Goal: Information Seeking & Learning: Stay updated

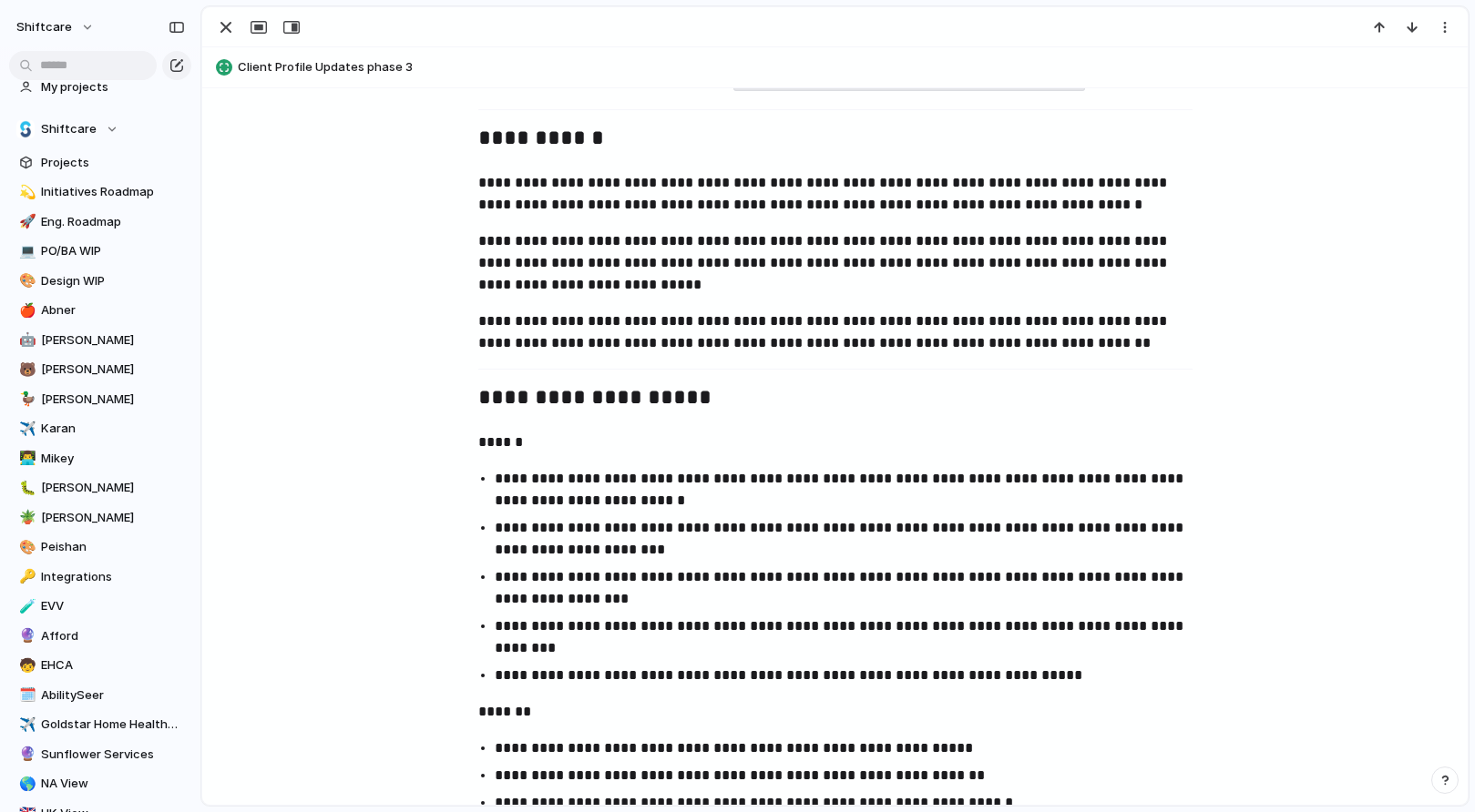
scroll to position [103, 0]
click at [74, 243] on span "PO/BA WIP" at bounding box center [112, 249] width 144 height 18
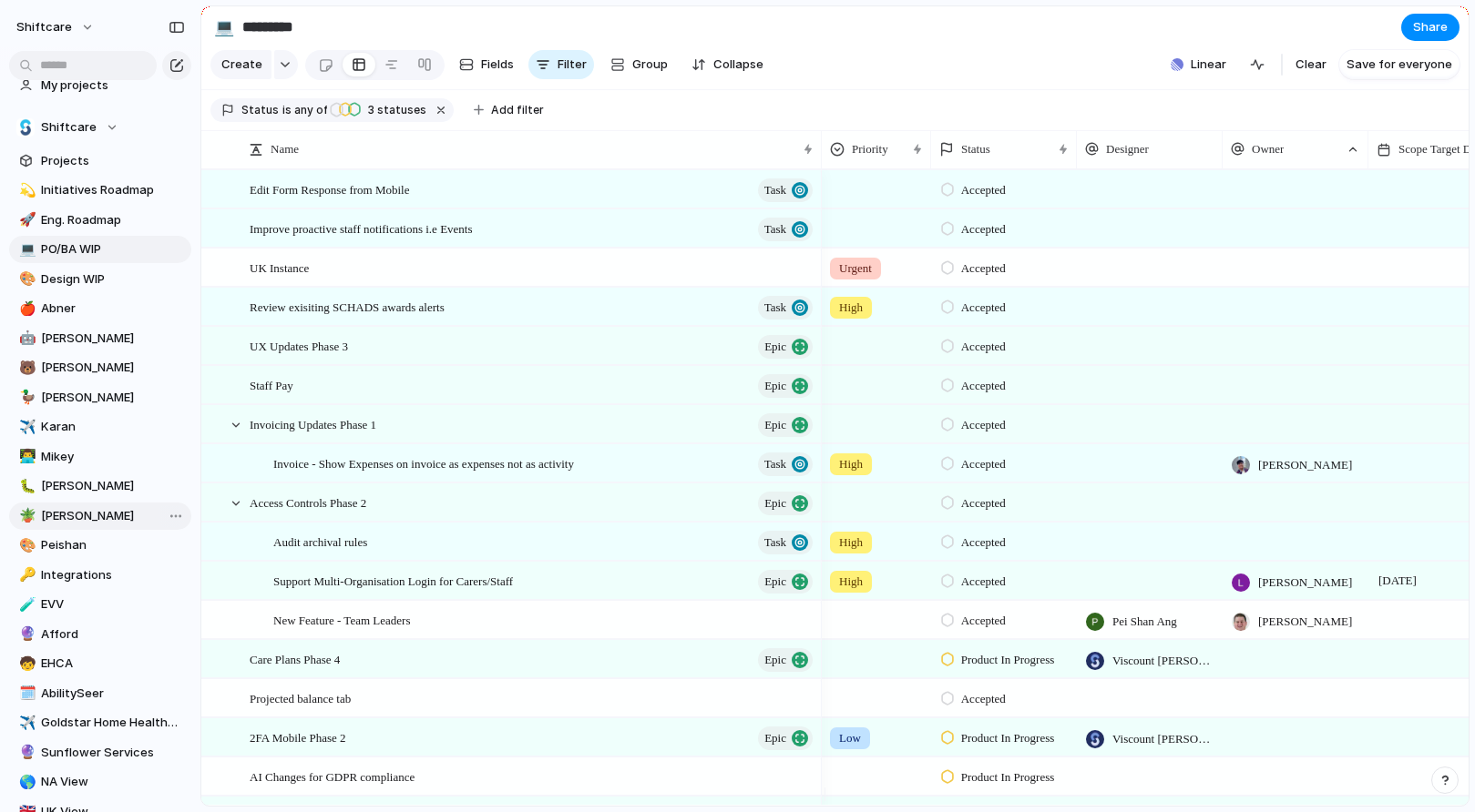
scroll to position [619, 0]
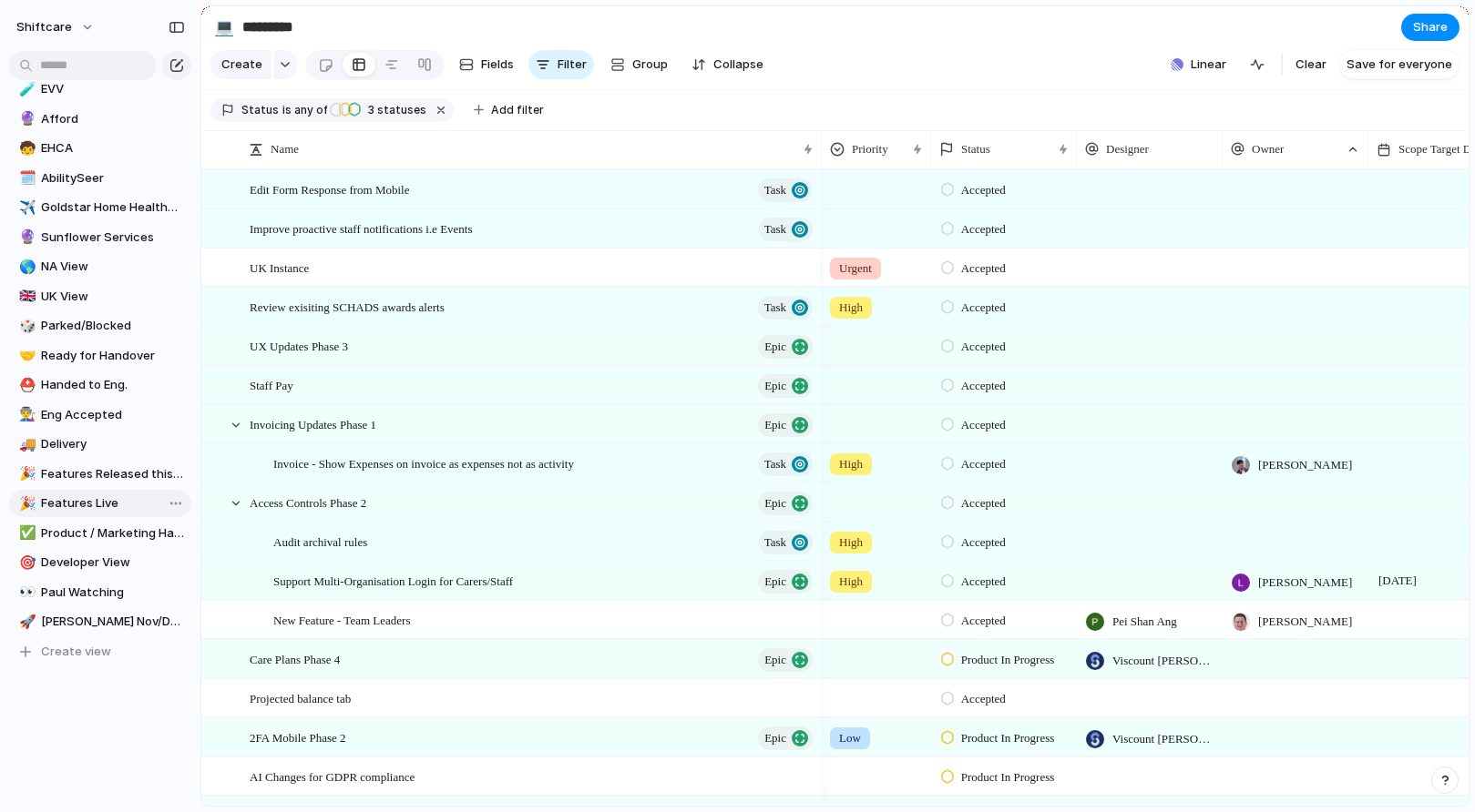
click at [77, 504] on span "Features Live" at bounding box center [112, 504] width 144 height 18
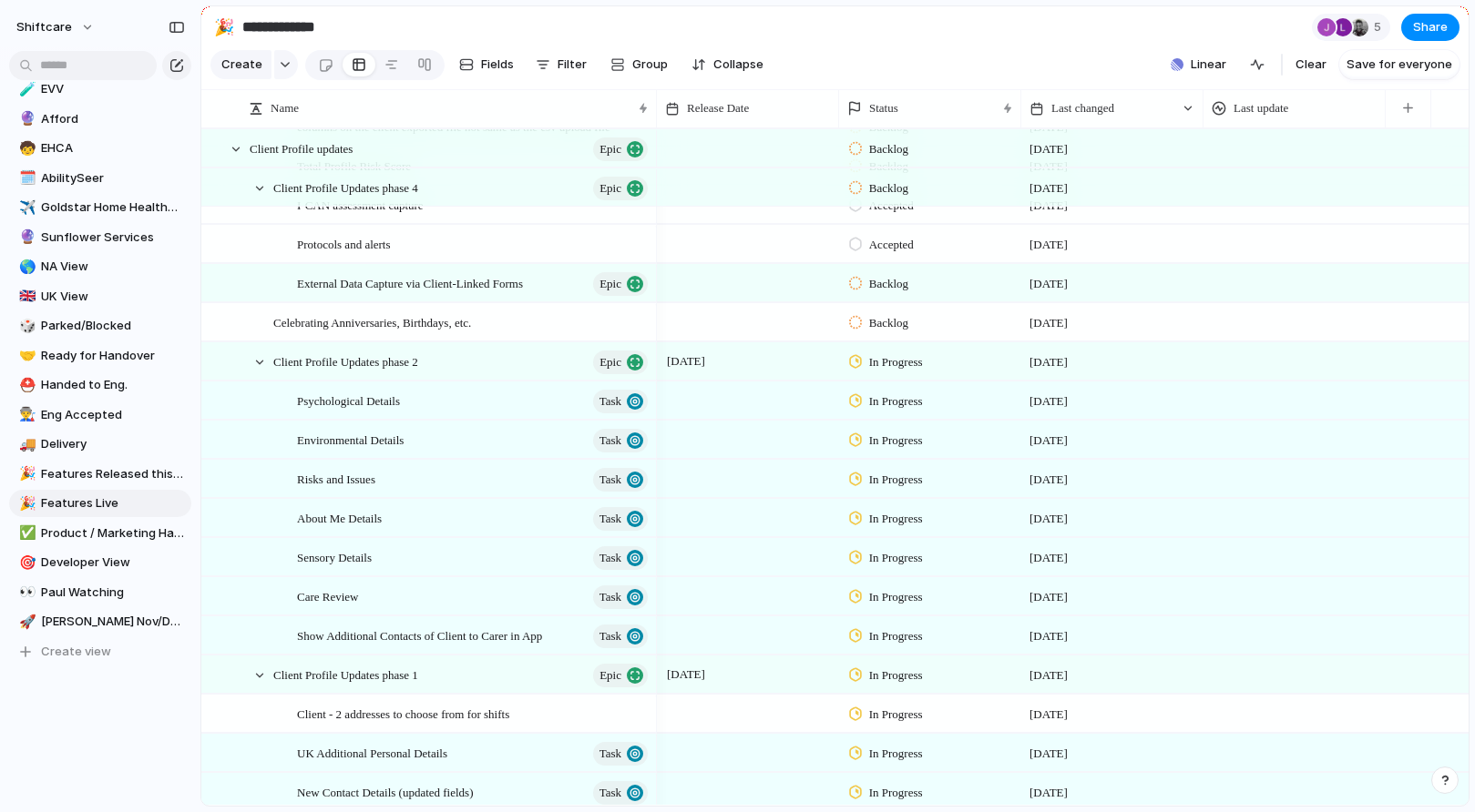
scroll to position [2702, 0]
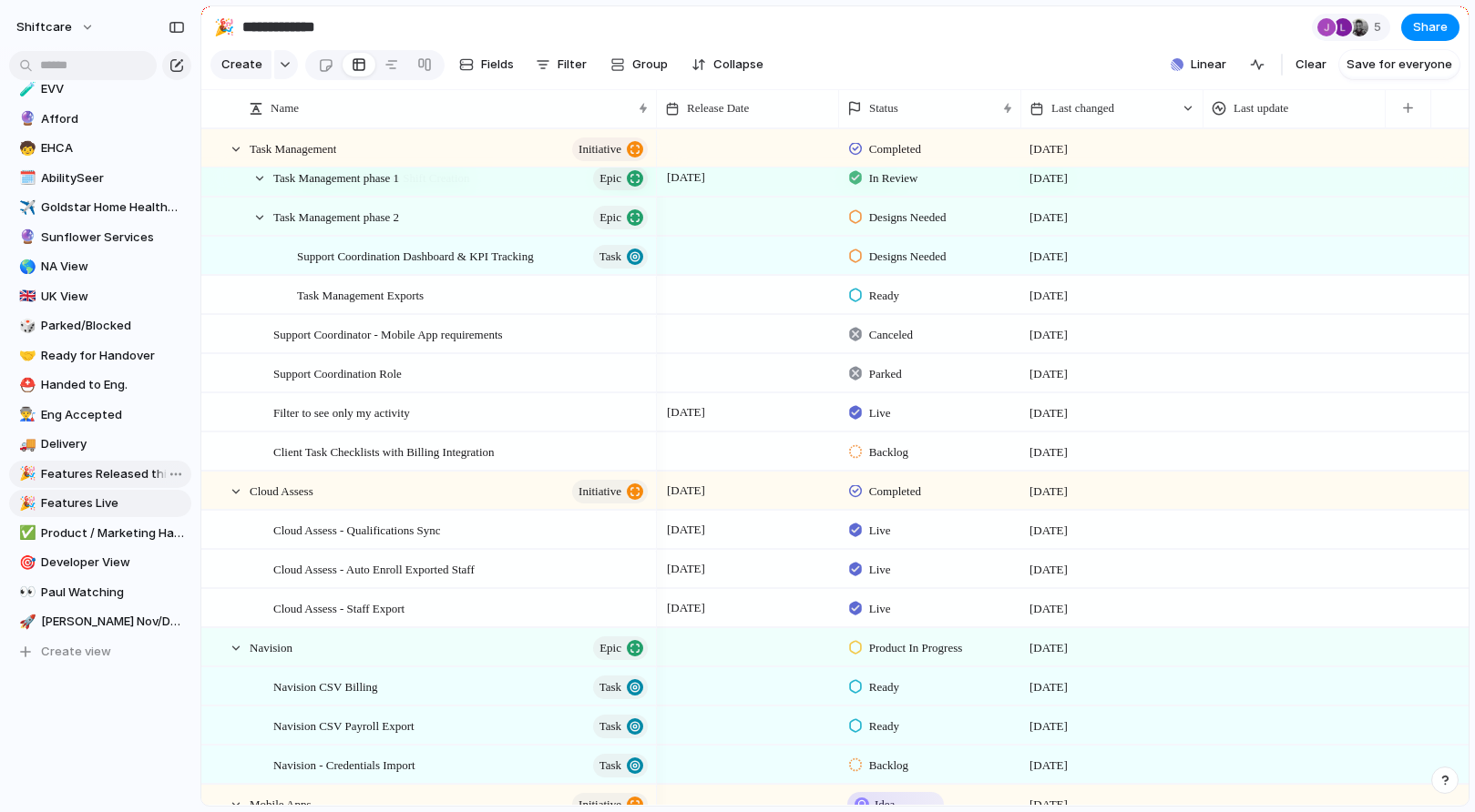
click at [88, 463] on link "🎉 Features Released this week" at bounding box center [100, 475] width 183 height 28
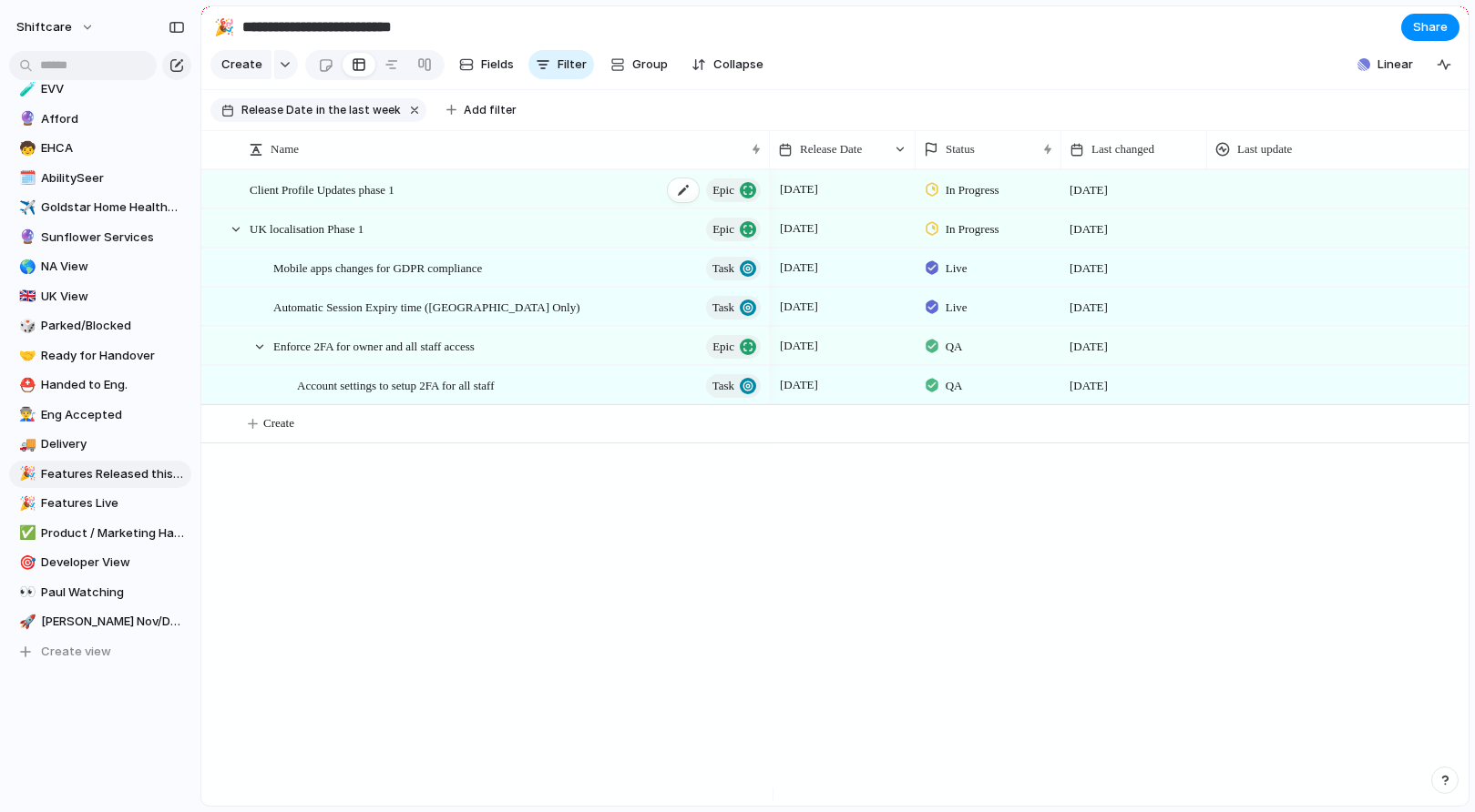
click at [322, 199] on span "Client Profile Updates phase 1" at bounding box center [322, 188] width 145 height 21
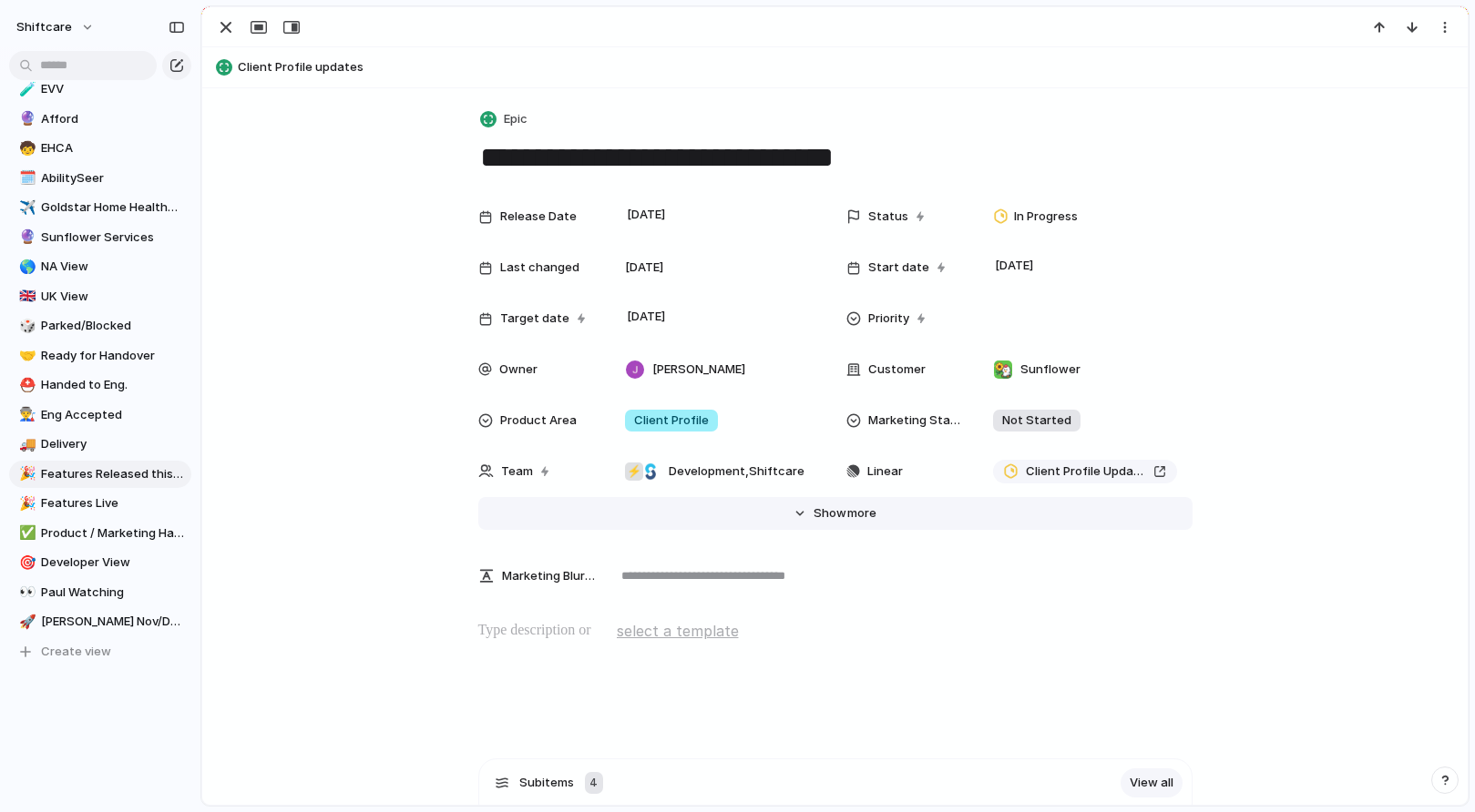
click at [828, 522] on button "Hide Show more" at bounding box center [835, 513] width 714 height 33
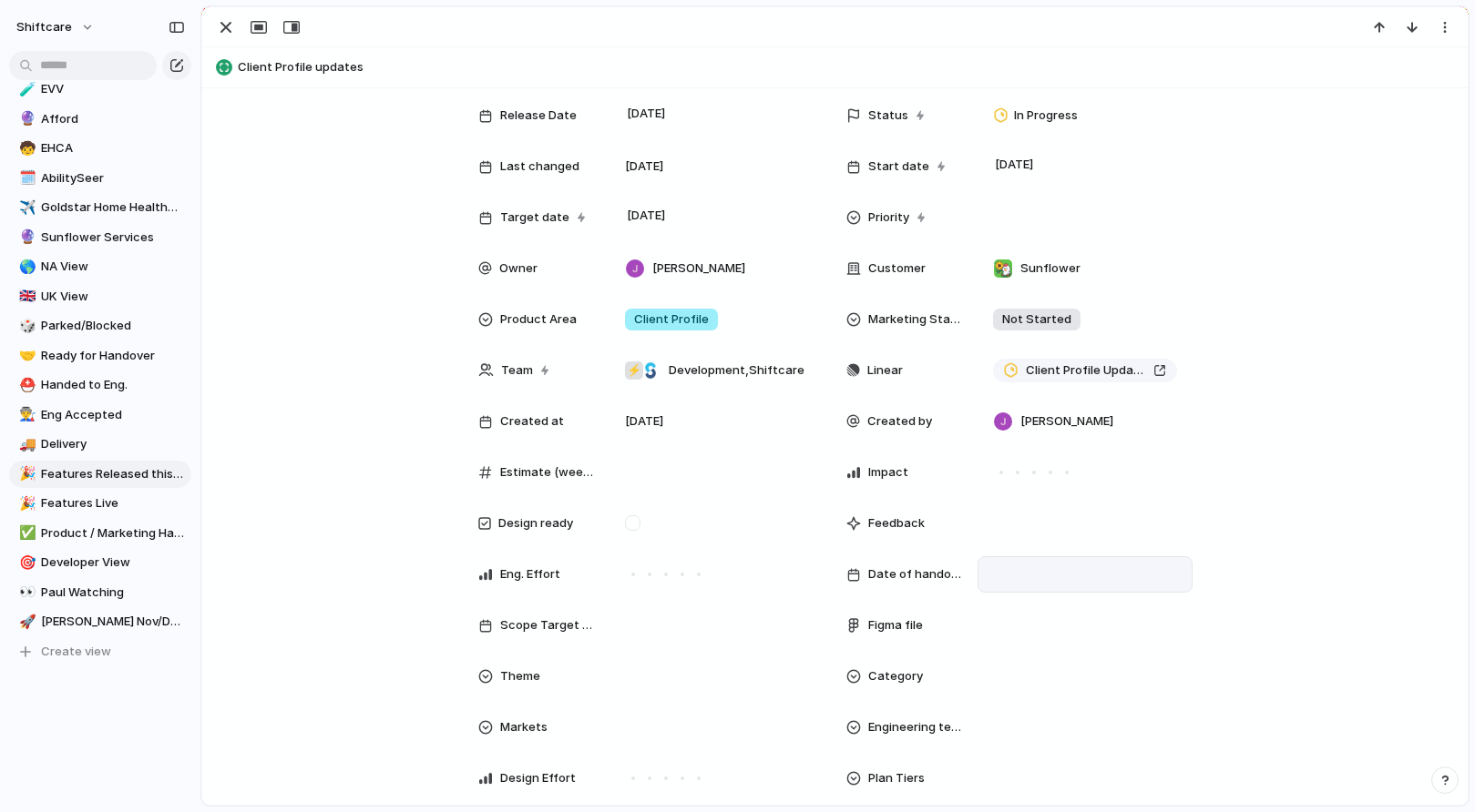
scroll to position [102, 0]
click at [227, 19] on div "button" at bounding box center [226, 28] width 22 height 22
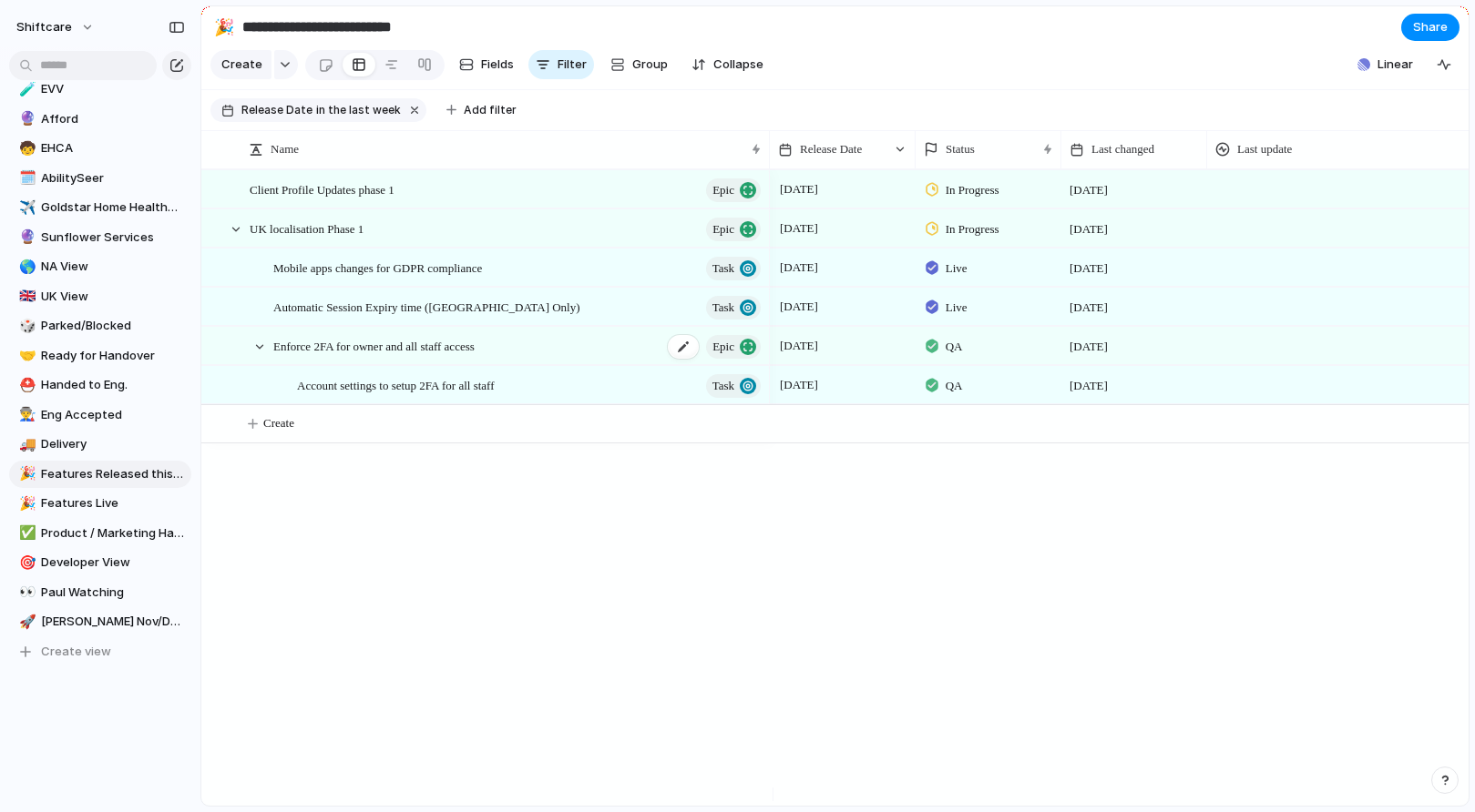
click at [385, 356] on span "Enforce 2FA for owner and all staff access" at bounding box center [374, 345] width 201 height 21
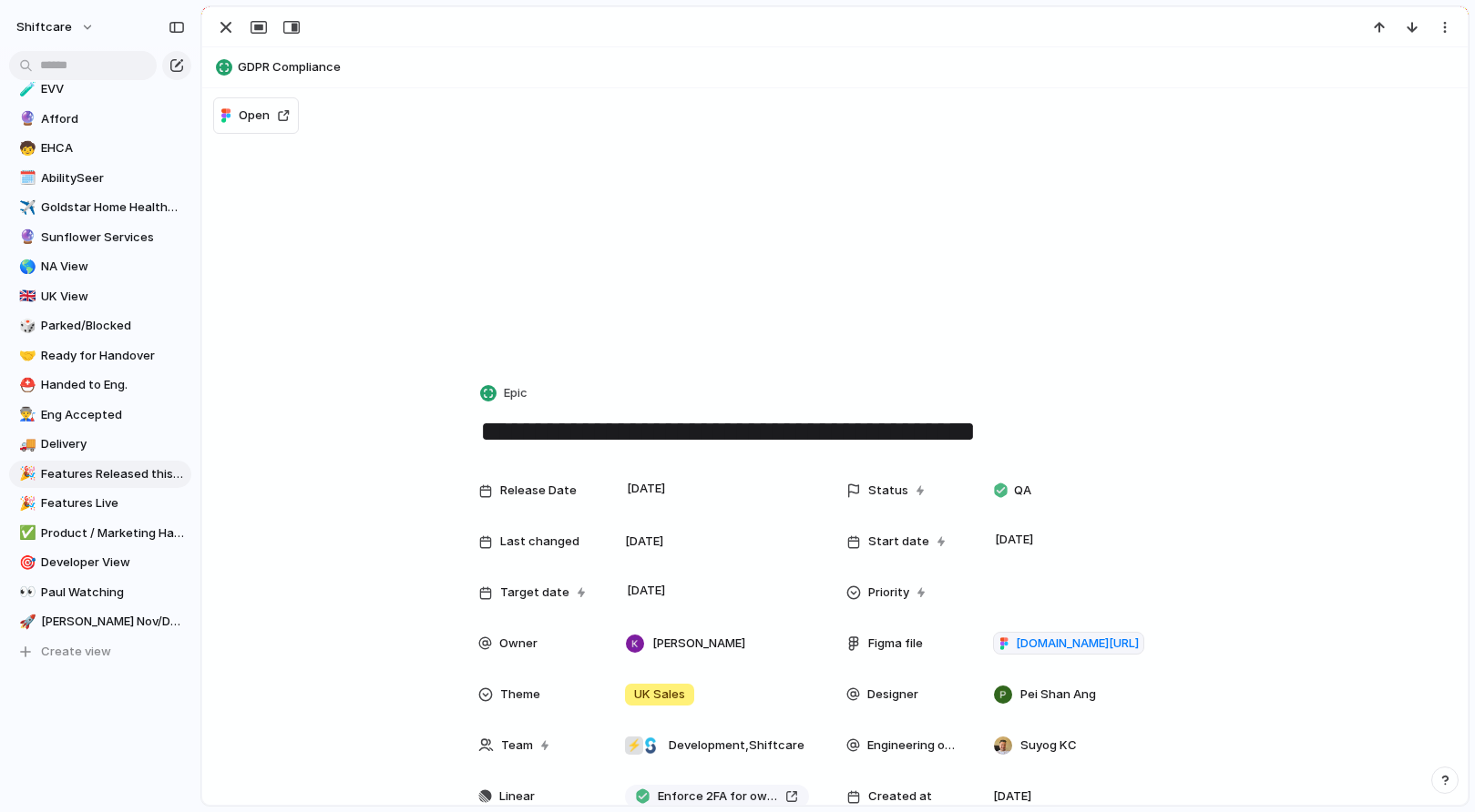
drag, startPoint x: 440, startPoint y: 427, endPoint x: 1188, endPoint y: 416, distance: 748.1
drag, startPoint x: 1022, startPoint y: 431, endPoint x: 370, endPoint y: 389, distance: 653.4
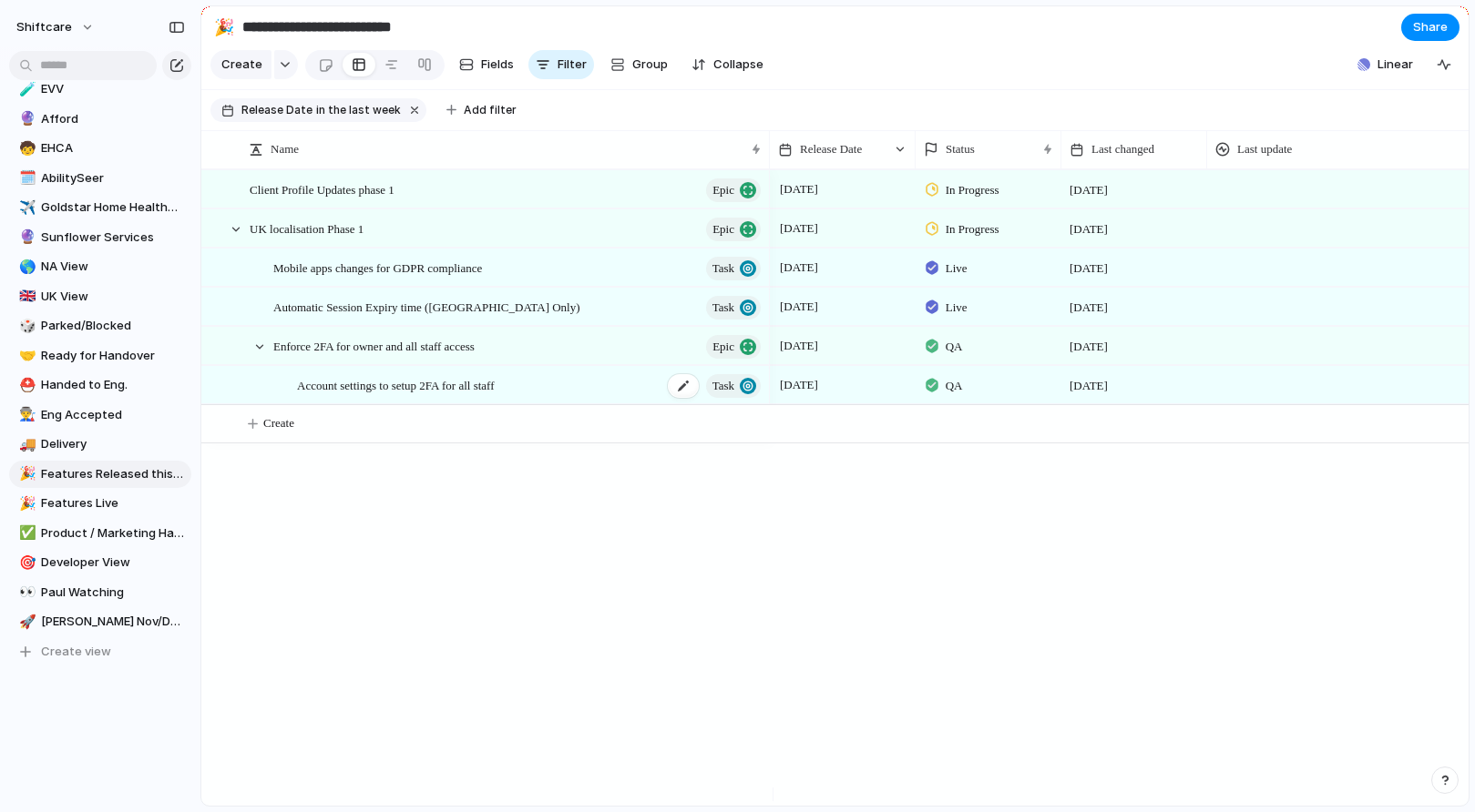
click at [444, 396] on span "Account settings to setup 2FA for all staff" at bounding box center [395, 384] width 197 height 21
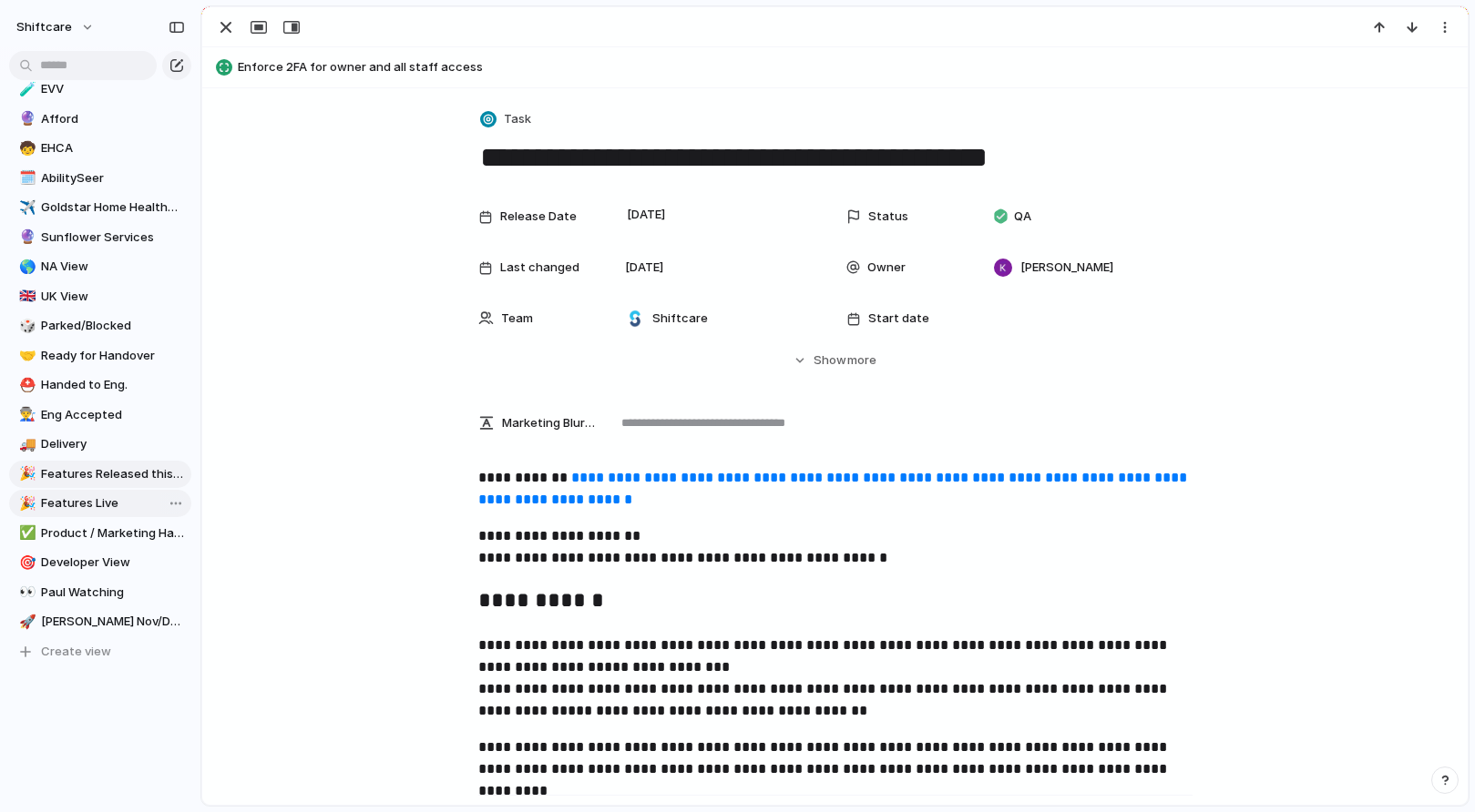
click at [98, 499] on span "Features Live" at bounding box center [112, 504] width 144 height 18
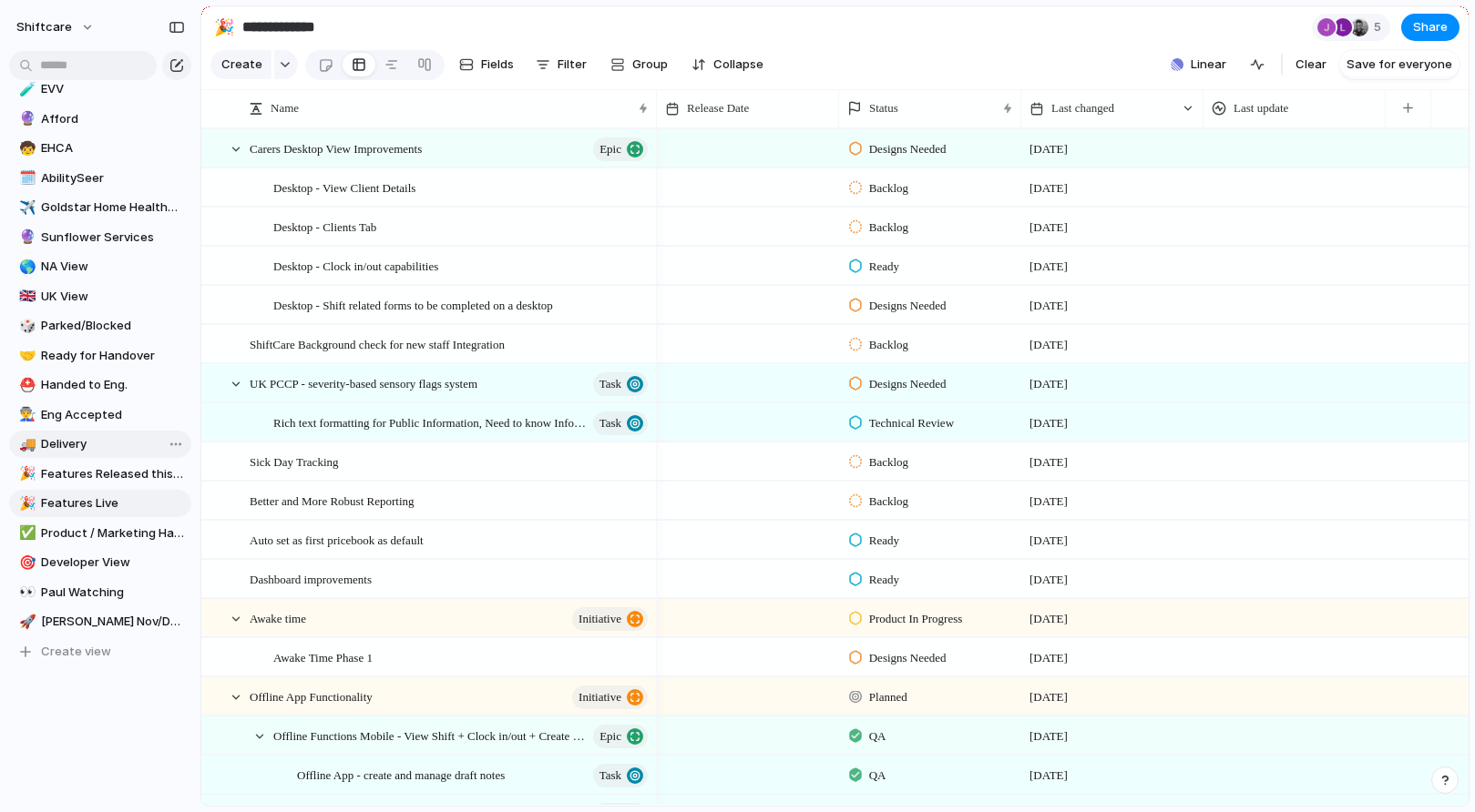
click at [86, 446] on span "Delivery" at bounding box center [112, 444] width 144 height 18
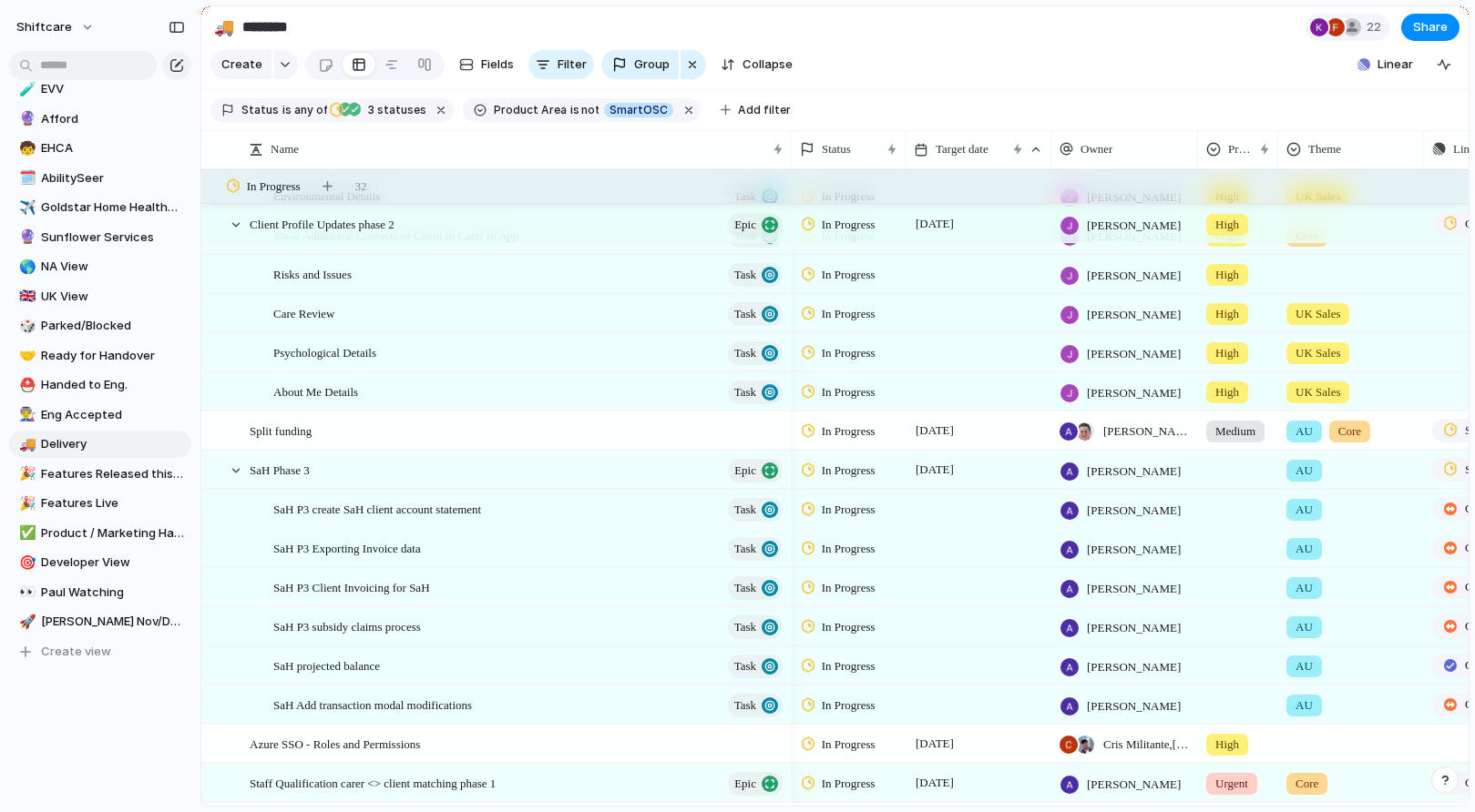
scroll to position [576, 0]
click at [93, 475] on span "Features Released this week" at bounding box center [112, 474] width 144 height 18
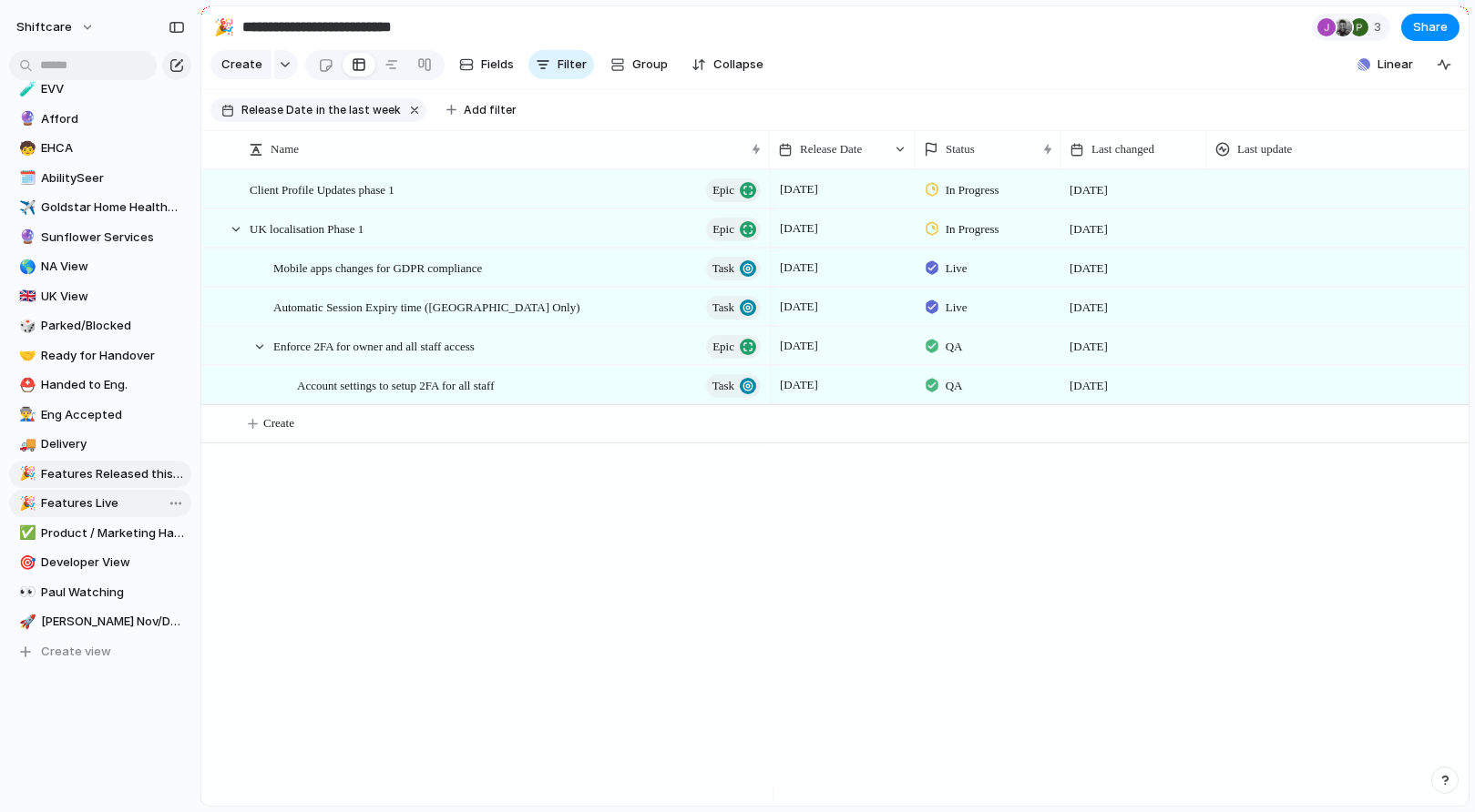
click at [84, 505] on span "Features Live" at bounding box center [112, 504] width 144 height 18
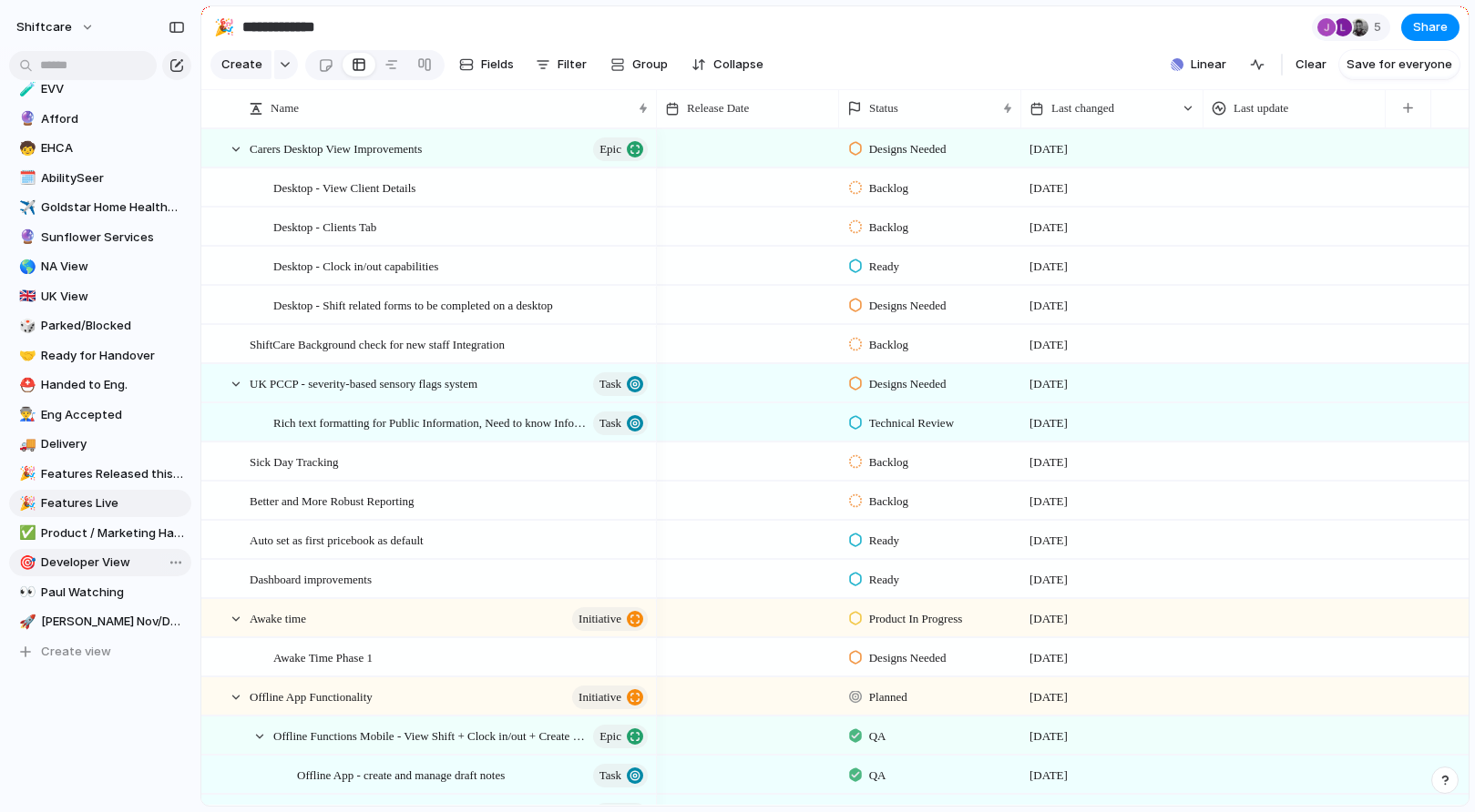
click at [61, 557] on span "Developer View" at bounding box center [112, 562] width 144 height 18
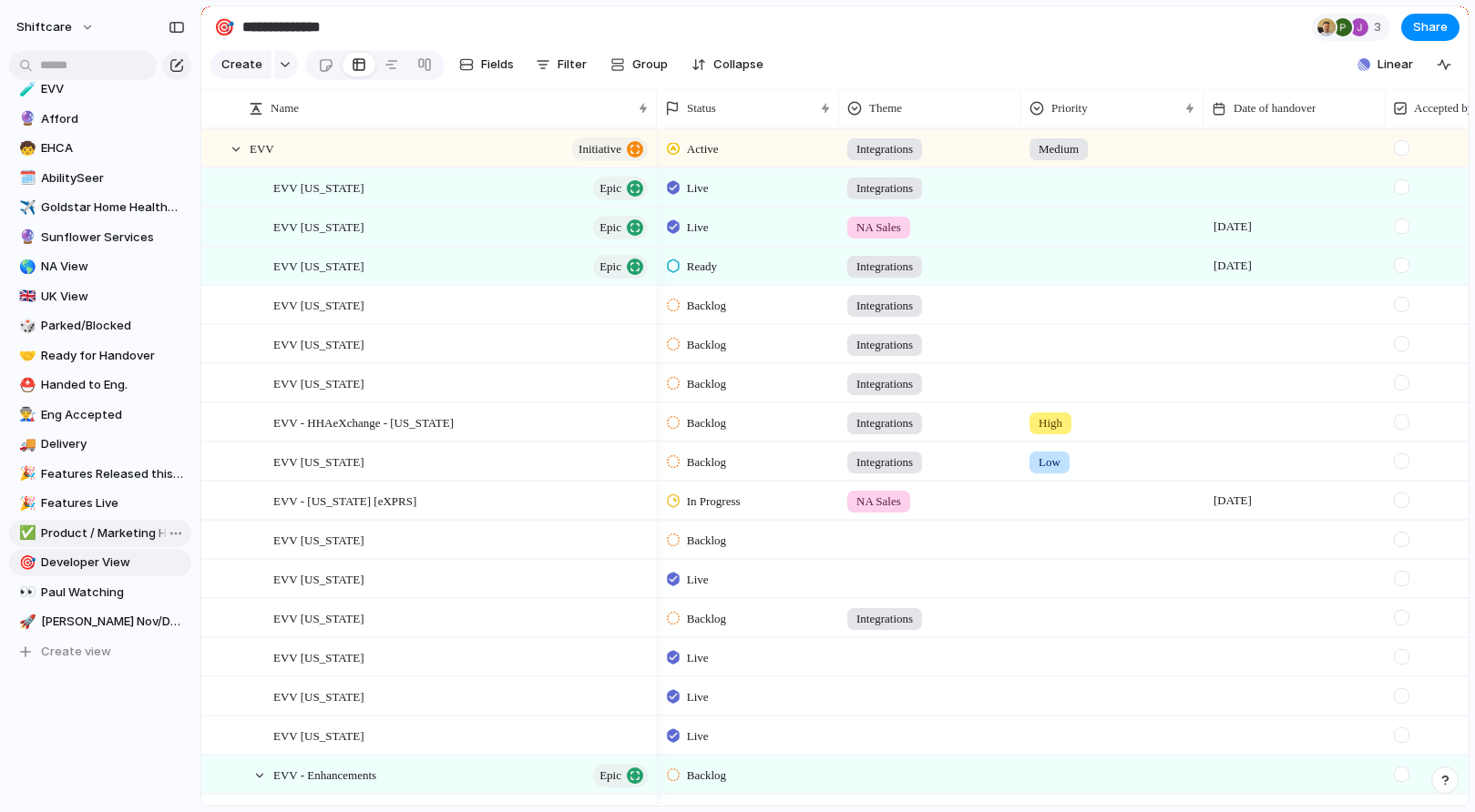
click at [78, 534] on span "Product / Marketing Handover" at bounding box center [112, 533] width 144 height 18
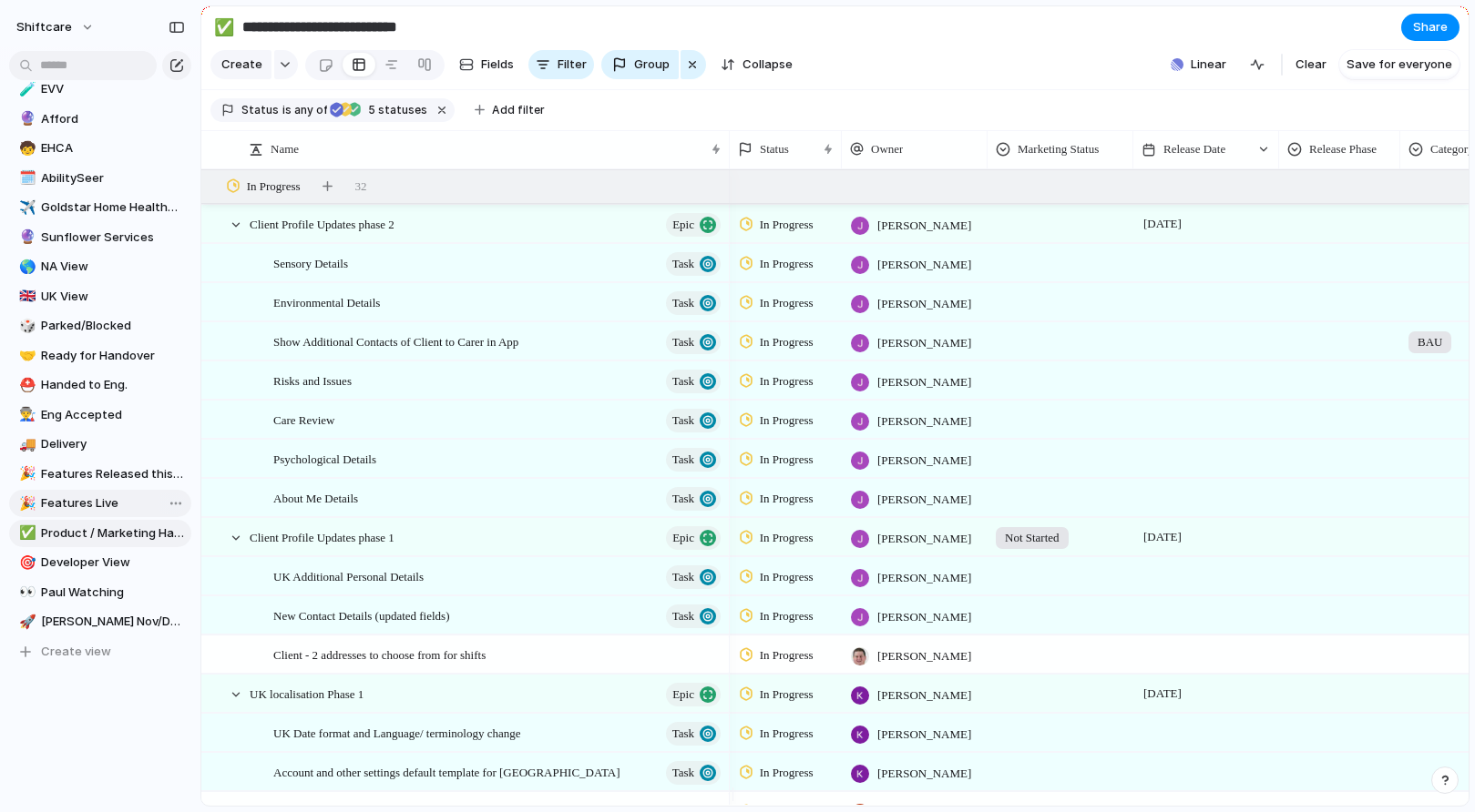
click at [75, 500] on span "Features Live" at bounding box center [112, 504] width 144 height 18
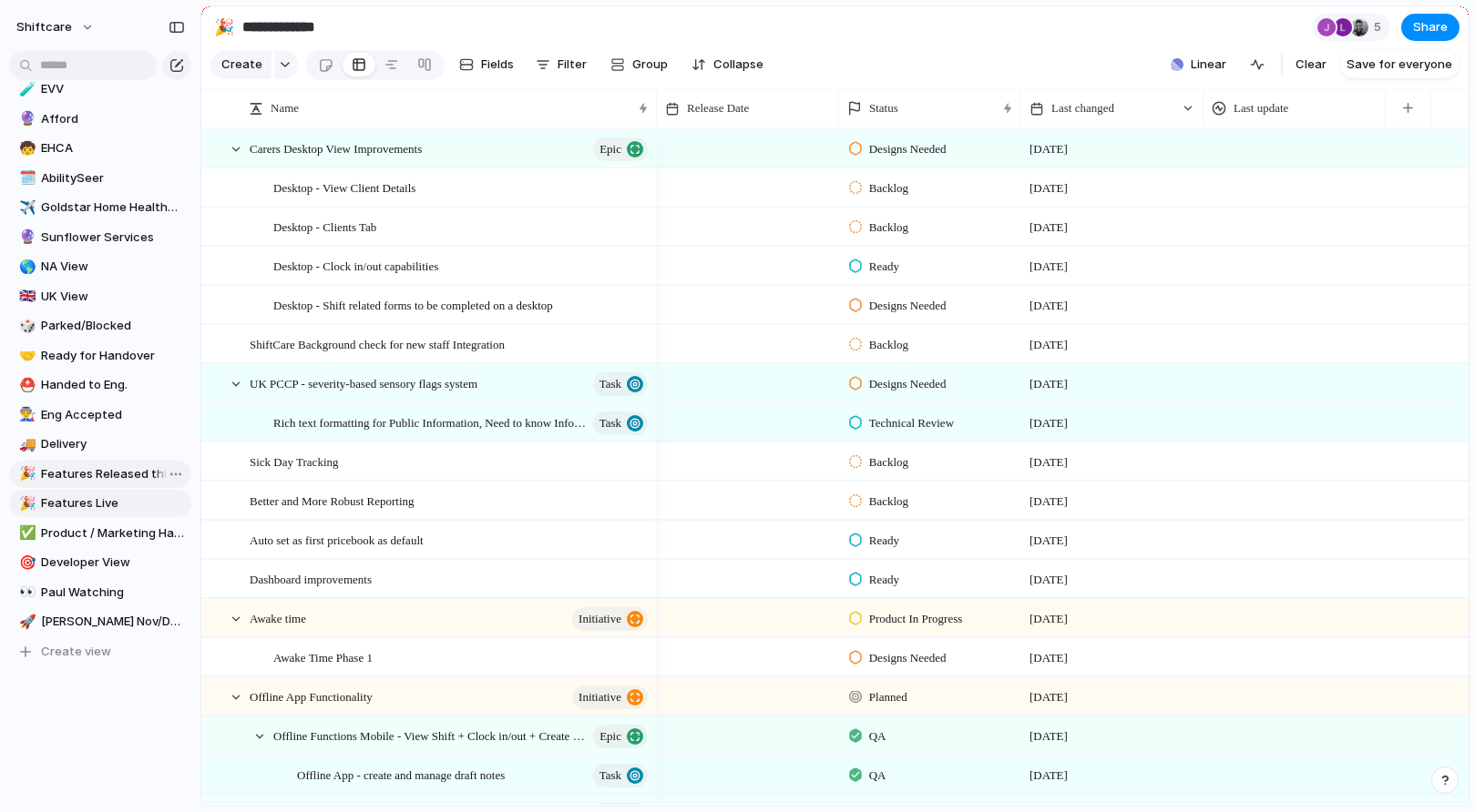
click at [101, 473] on span "Features Released this week" at bounding box center [112, 474] width 144 height 18
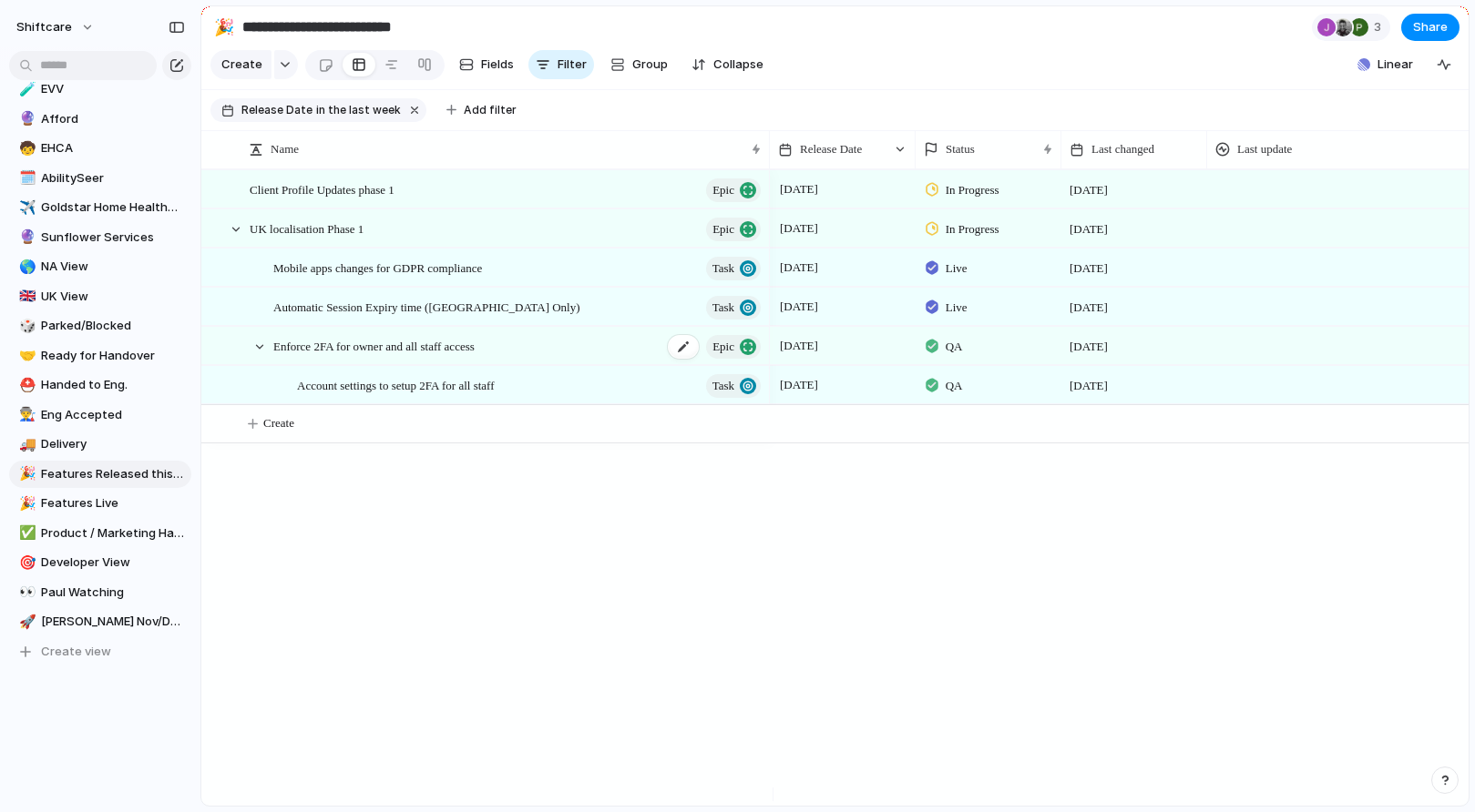
click at [396, 356] on span "Enforce 2FA for owner and all staff access" at bounding box center [374, 345] width 201 height 21
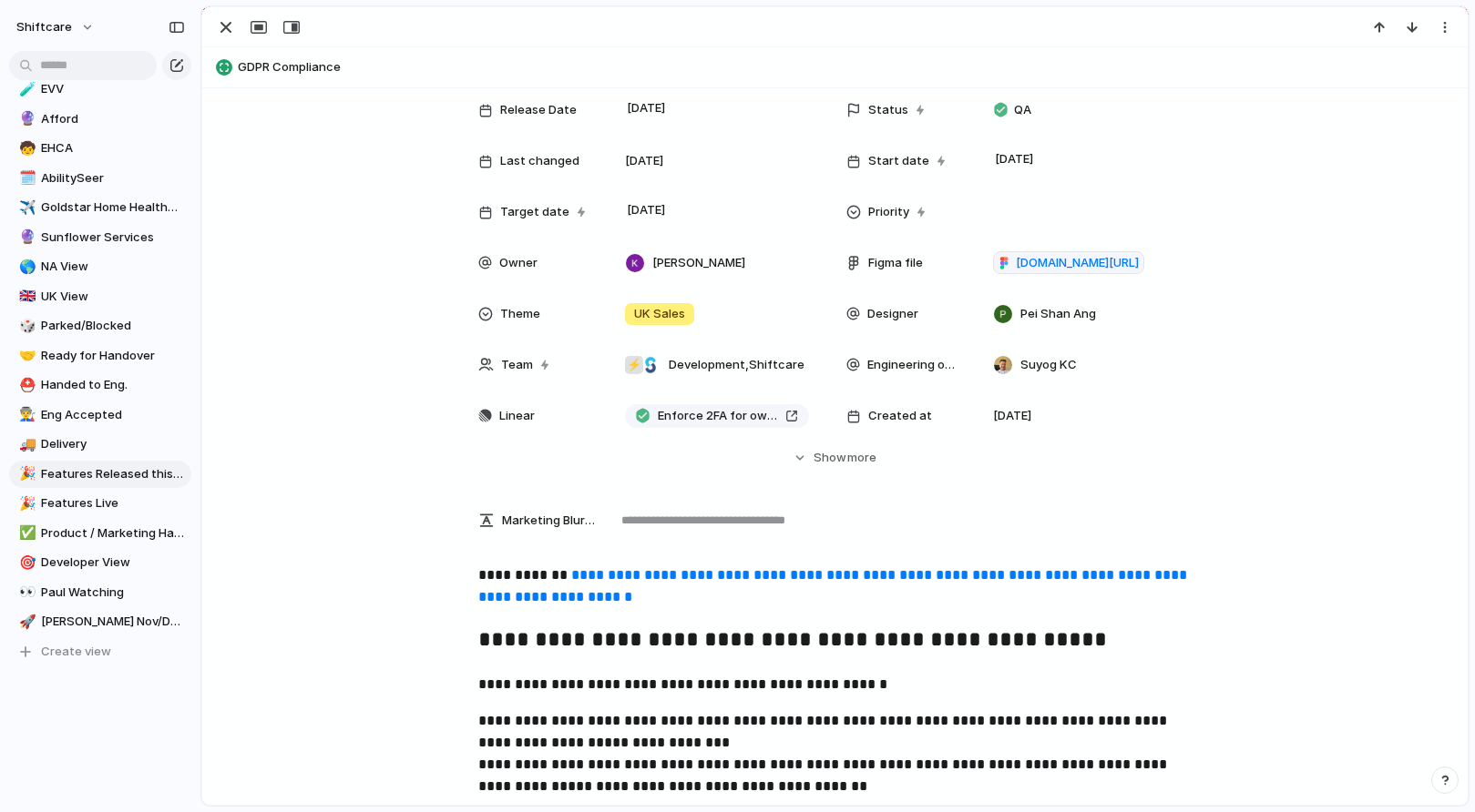
scroll to position [344, 0]
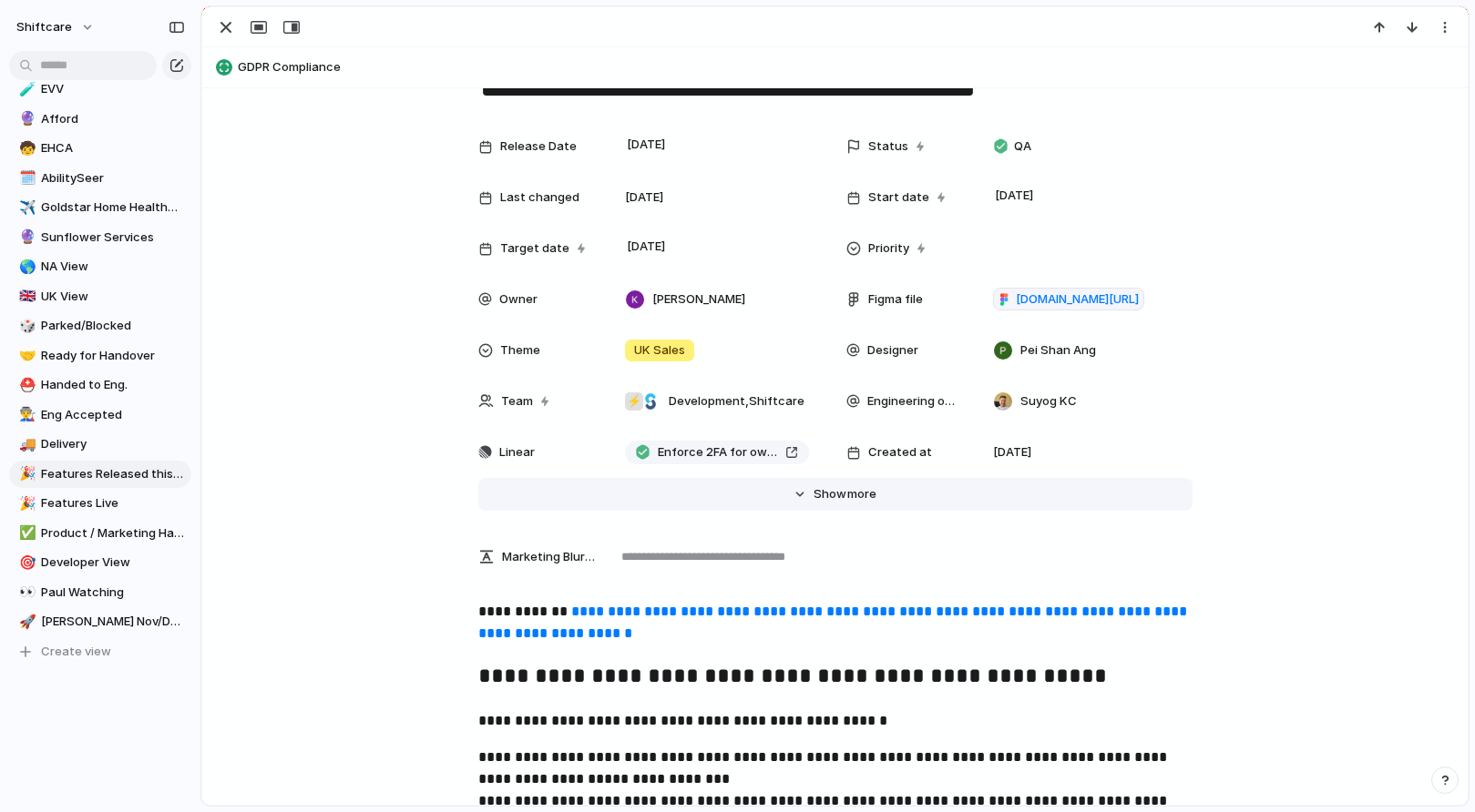
click at [839, 506] on button "Hide Show more" at bounding box center [835, 494] width 714 height 33
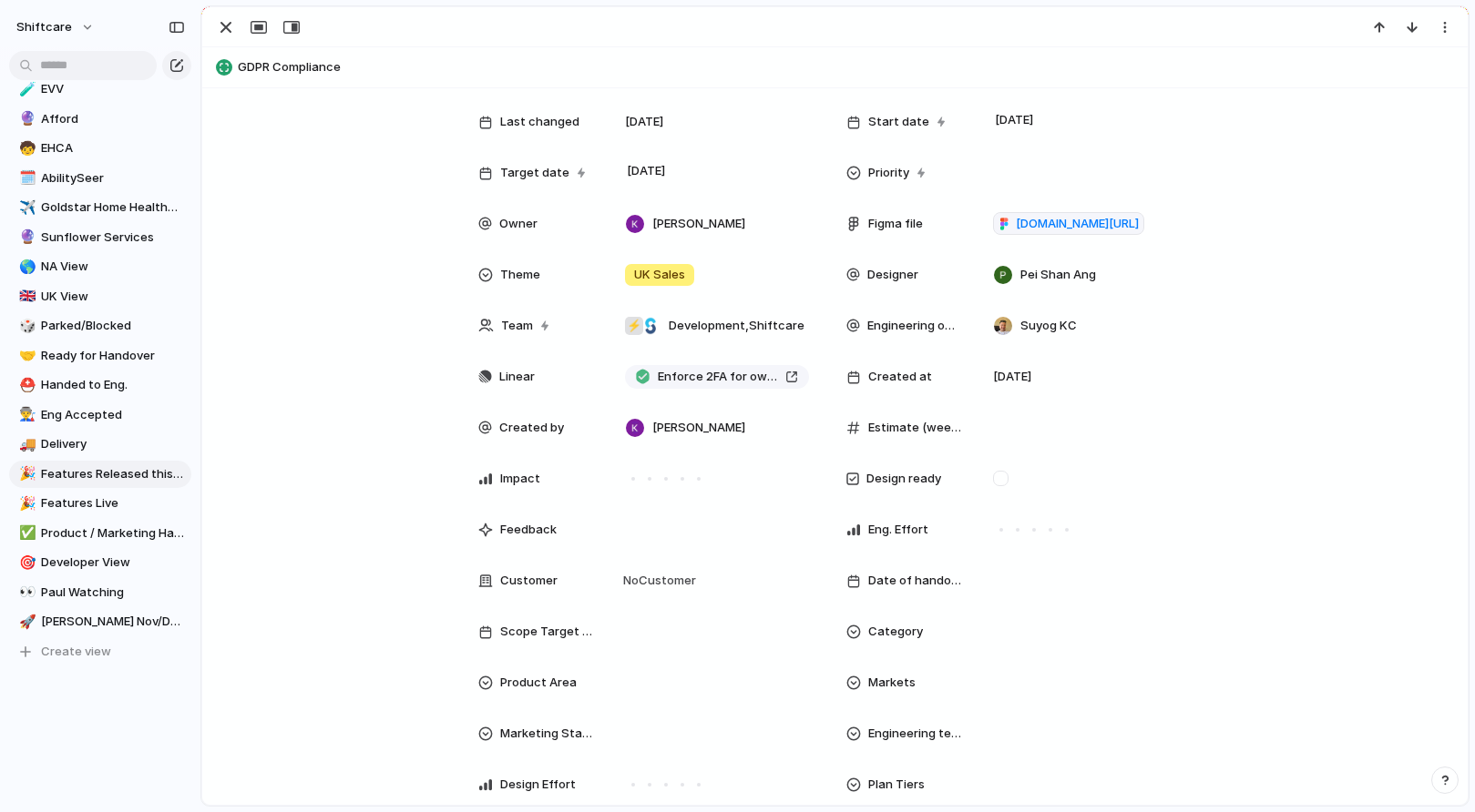
scroll to position [0, 0]
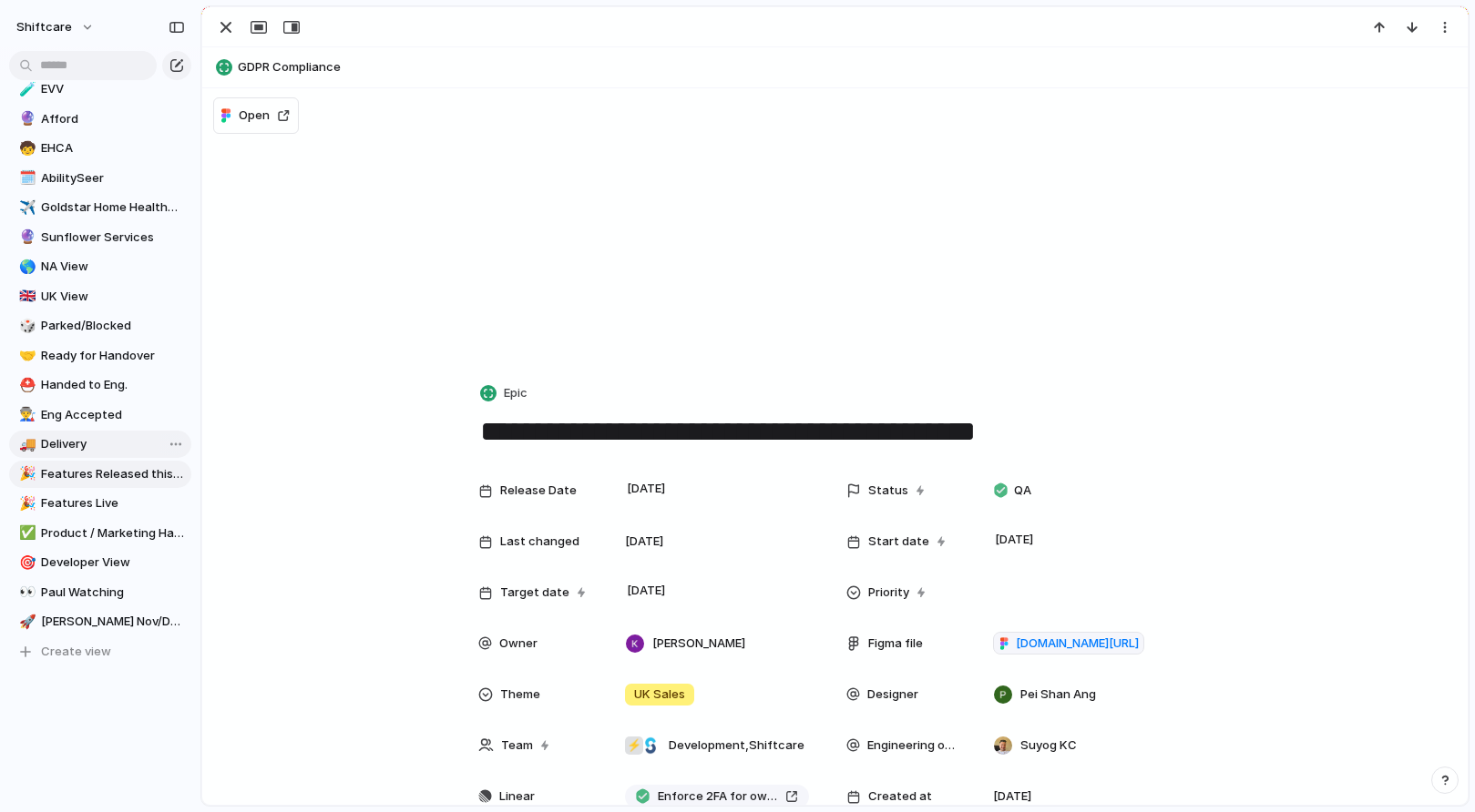
click at [62, 441] on span "Delivery" at bounding box center [112, 444] width 144 height 18
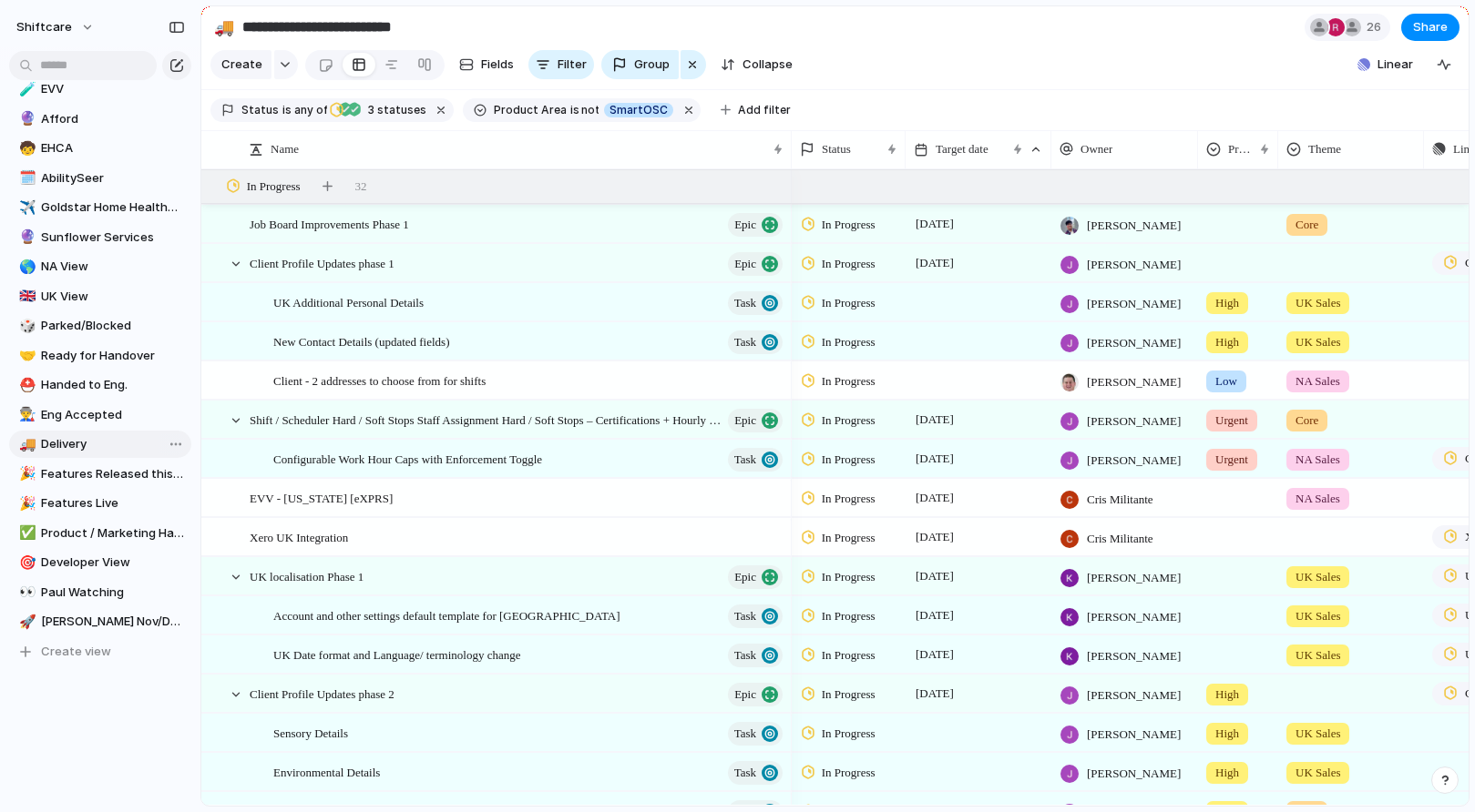
type input "********"
